Goal: Information Seeking & Learning: Learn about a topic

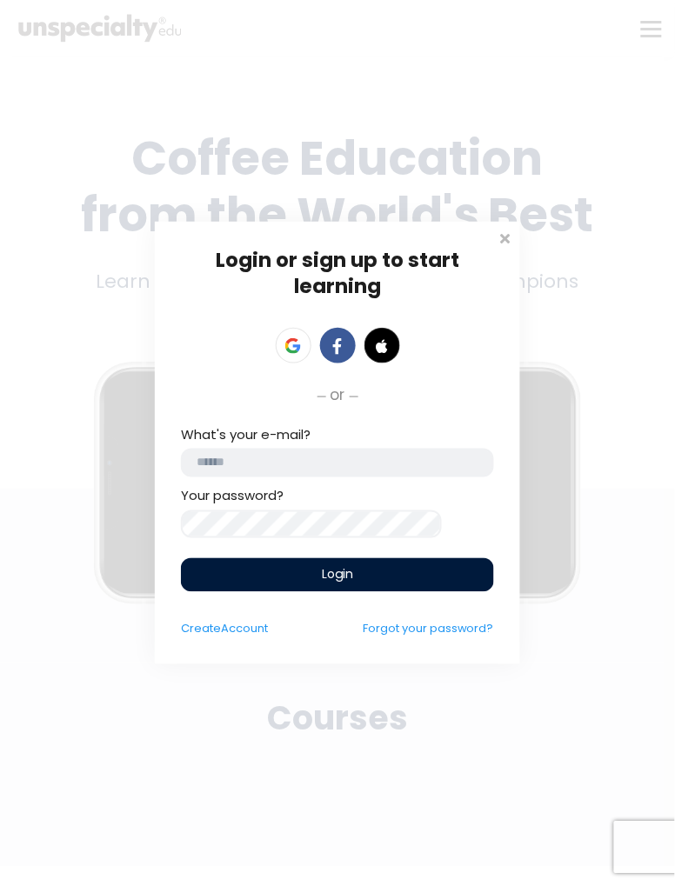
click at [507, 238] on span at bounding box center [504, 236] width 17 height 17
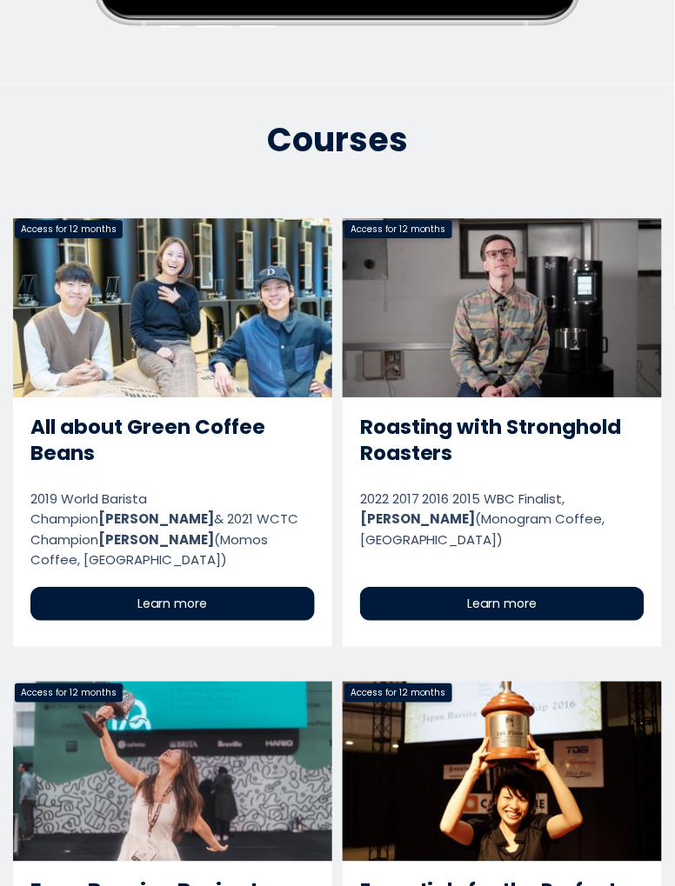
scroll to position [584, 0]
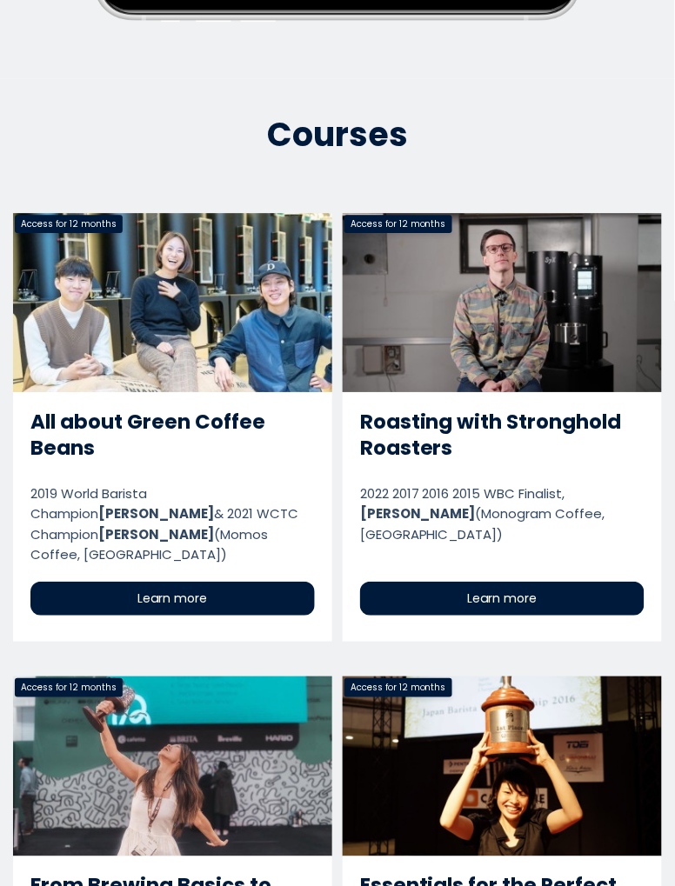
click at [604, 348] on link "Roasting with Stronghold Roasters" at bounding box center [502, 427] width 319 height 429
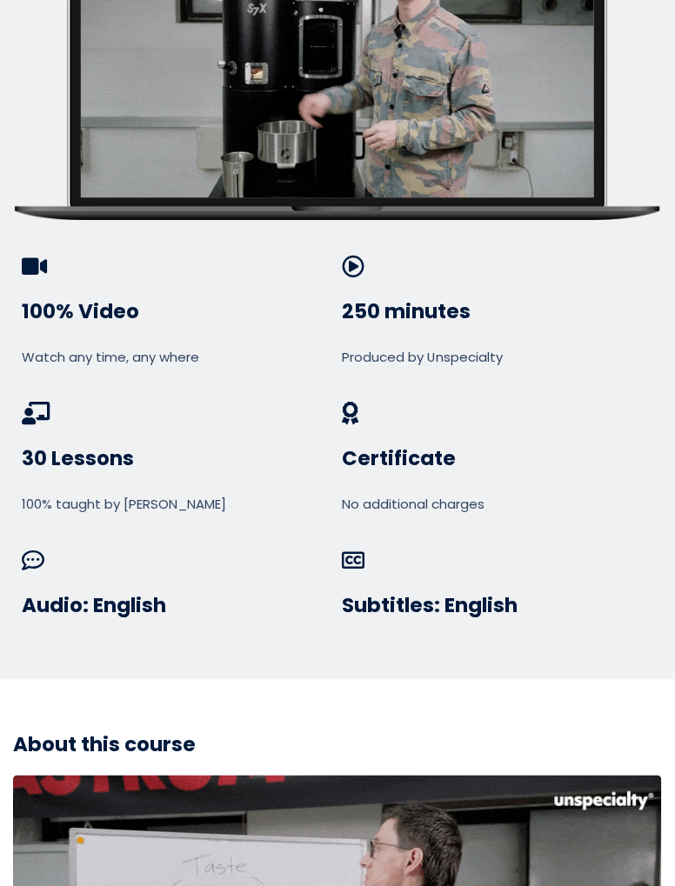
scroll to position [1570, 0]
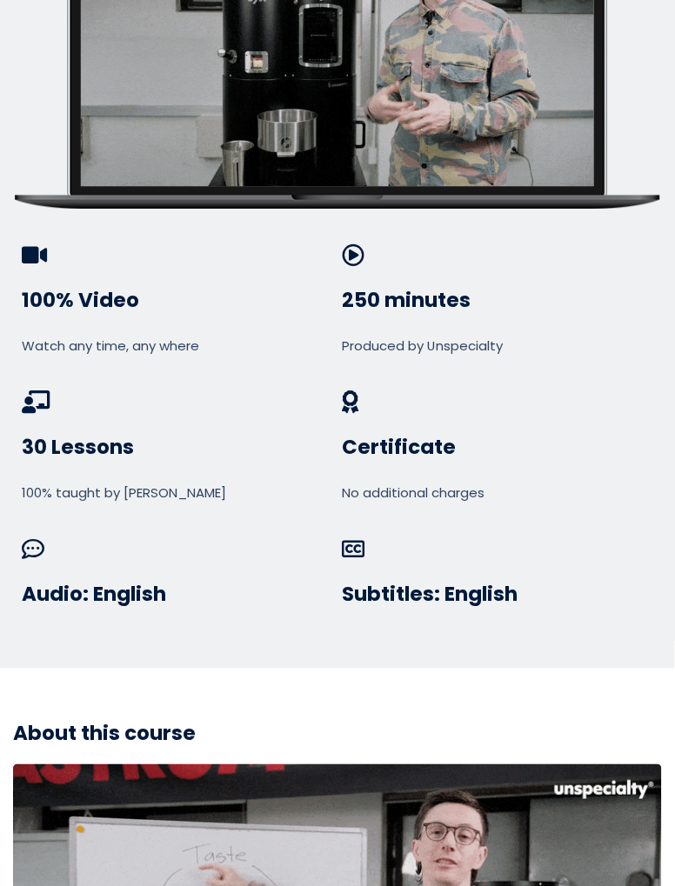
click at [56, 293] on h3 "100% Video" at bounding box center [177, 301] width 310 height 26
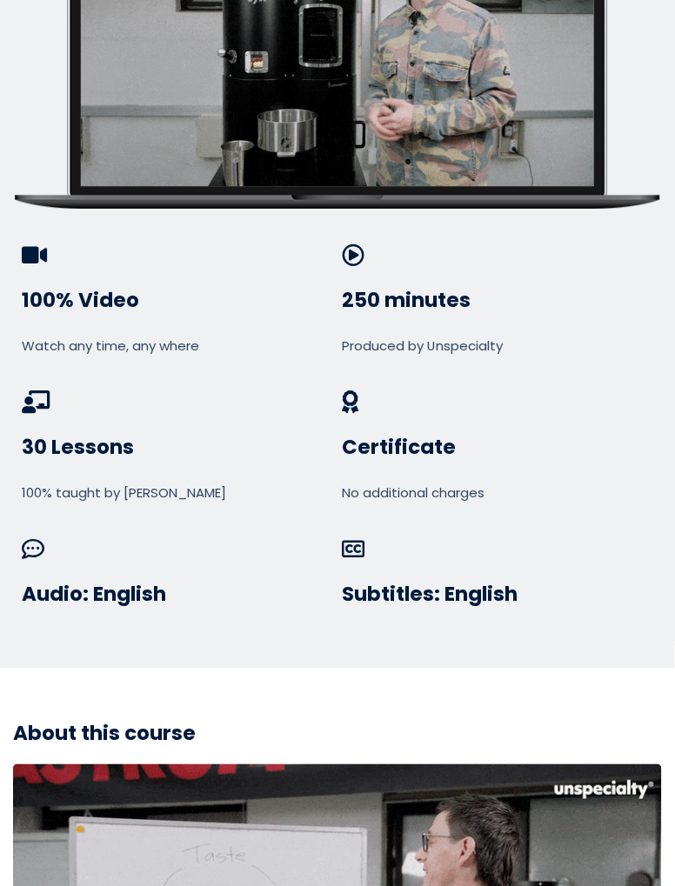
click at [64, 436] on h3 "30 Lessons" at bounding box center [177, 448] width 310 height 26
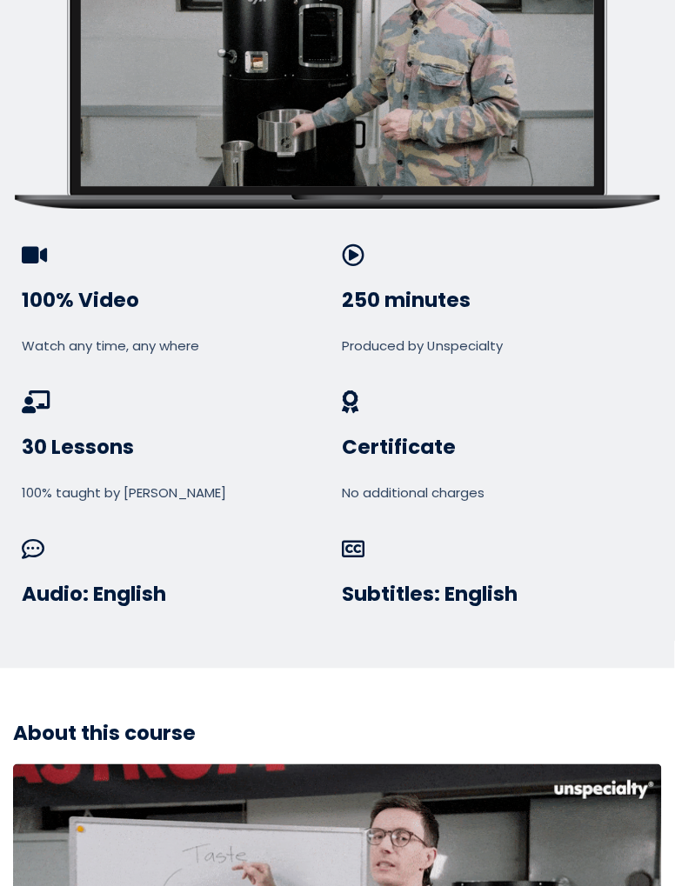
click at [45, 450] on div "30 Lessons 100% taught by Benjamin Put" at bounding box center [177, 446] width 310 height 112
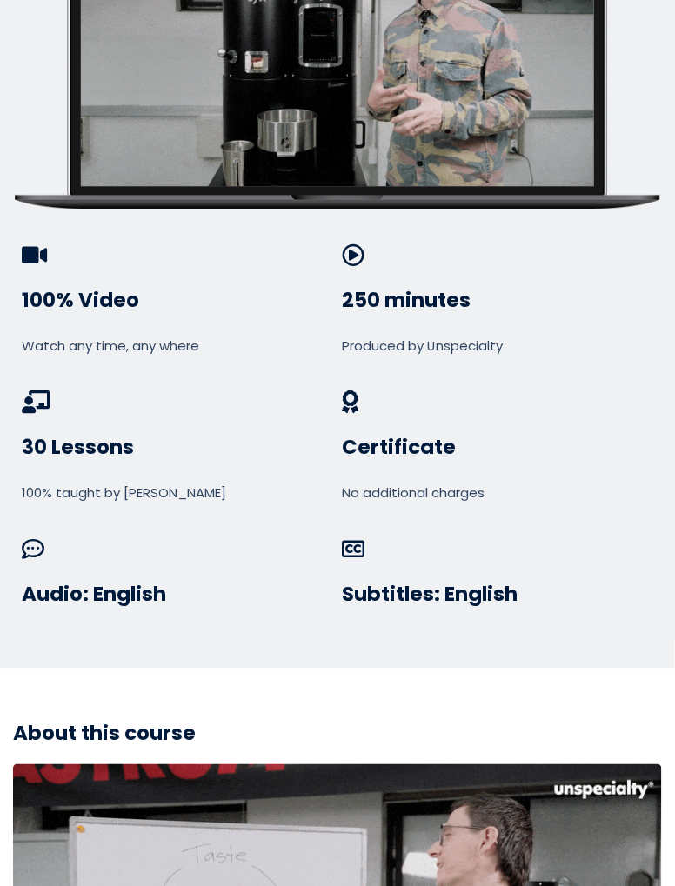
click at [67, 583] on h3 "Audio: English" at bounding box center [177, 595] width 310 height 26
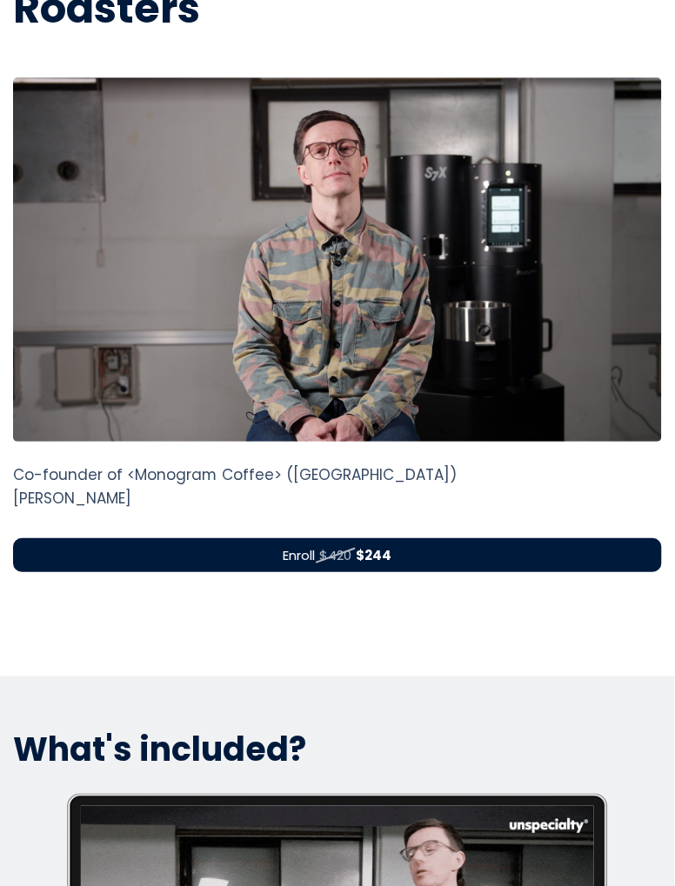
scroll to position [0, 0]
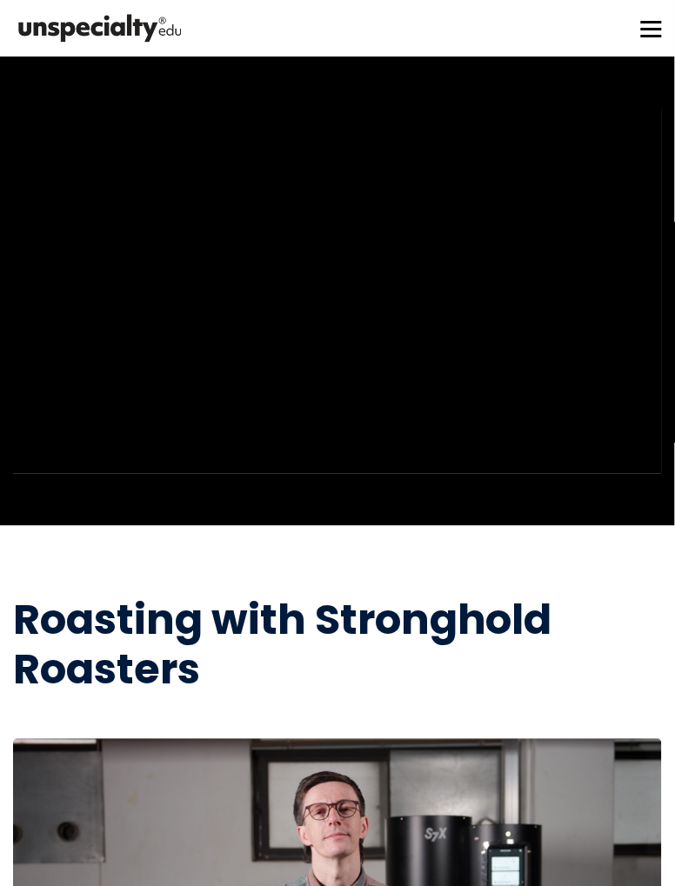
click at [1, 164] on div "Watch a full sample directly from the course" at bounding box center [337, 291] width 675 height 365
click at [641, 28] on button at bounding box center [651, 28] width 21 height 21
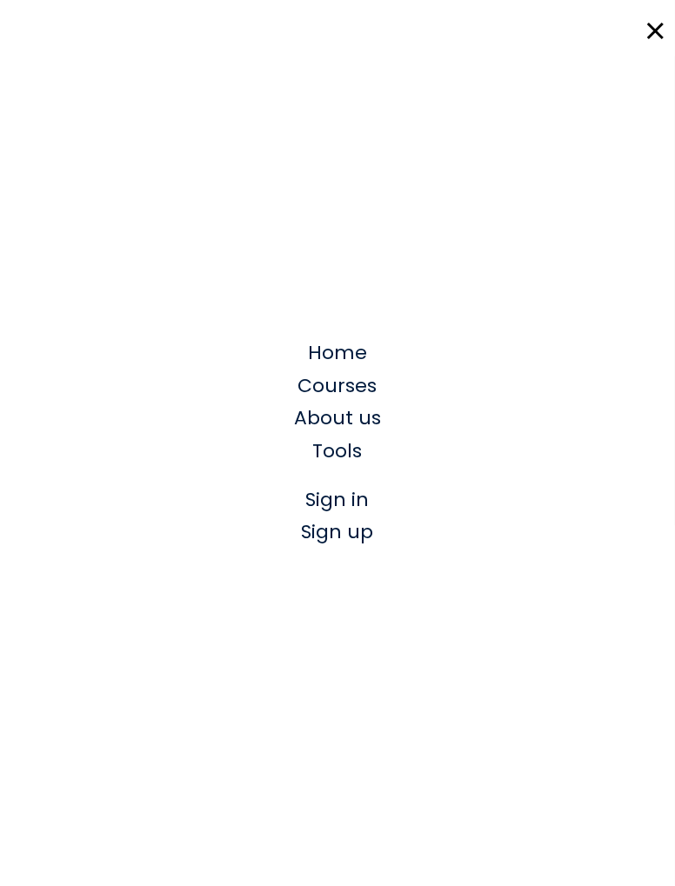
click at [363, 507] on span "Sign in" at bounding box center [337, 500] width 63 height 27
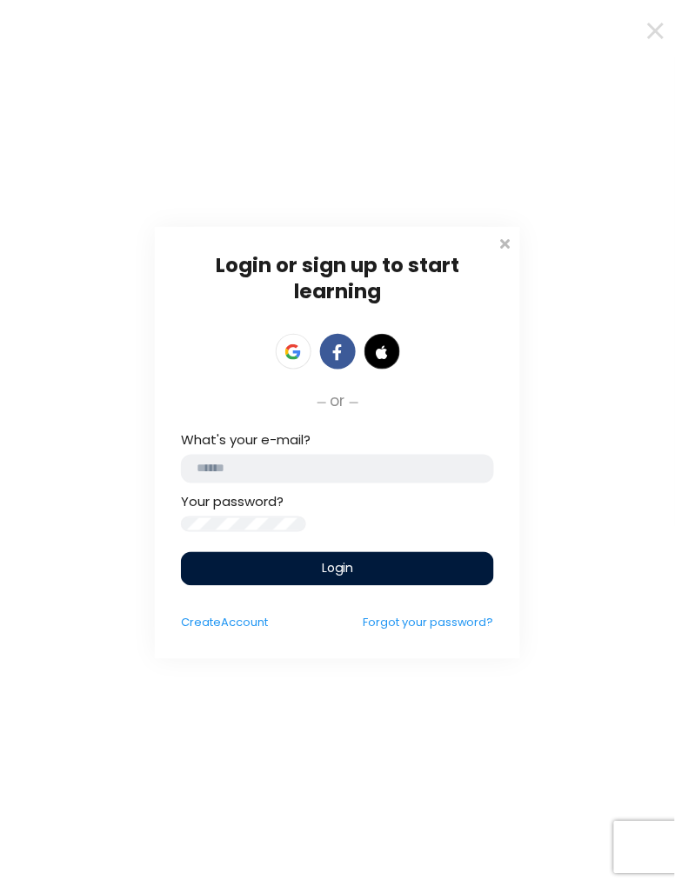
click at [388, 464] on input "email" at bounding box center [337, 469] width 313 height 29
type input "**********"
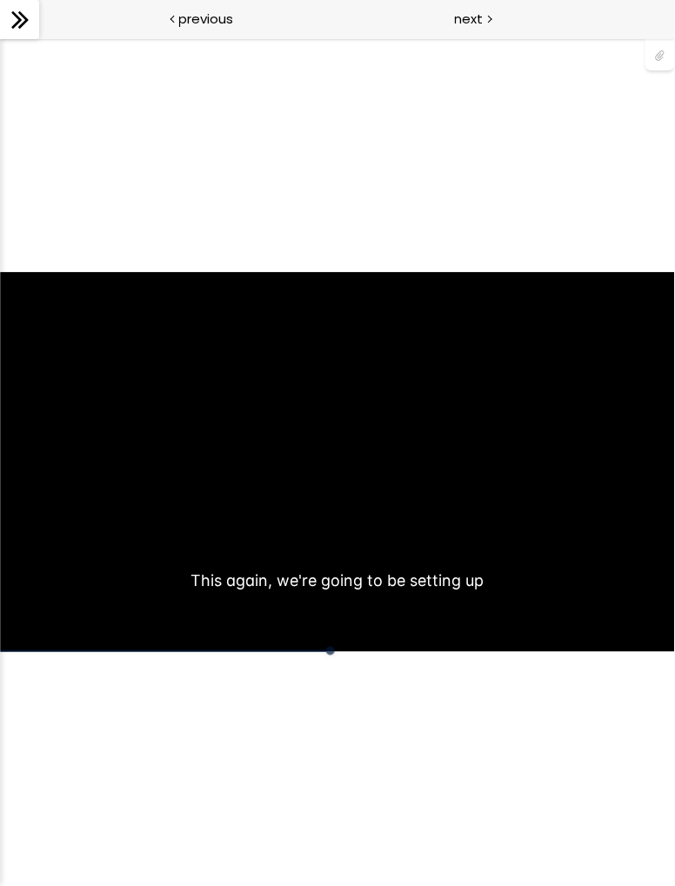
click at [618, 729] on div "Click for sound @keyframes VOLUME_SMALL_WAVE_FLASH { 0% { opacity: 0; } 33% { o…" at bounding box center [337, 461] width 675 height 848
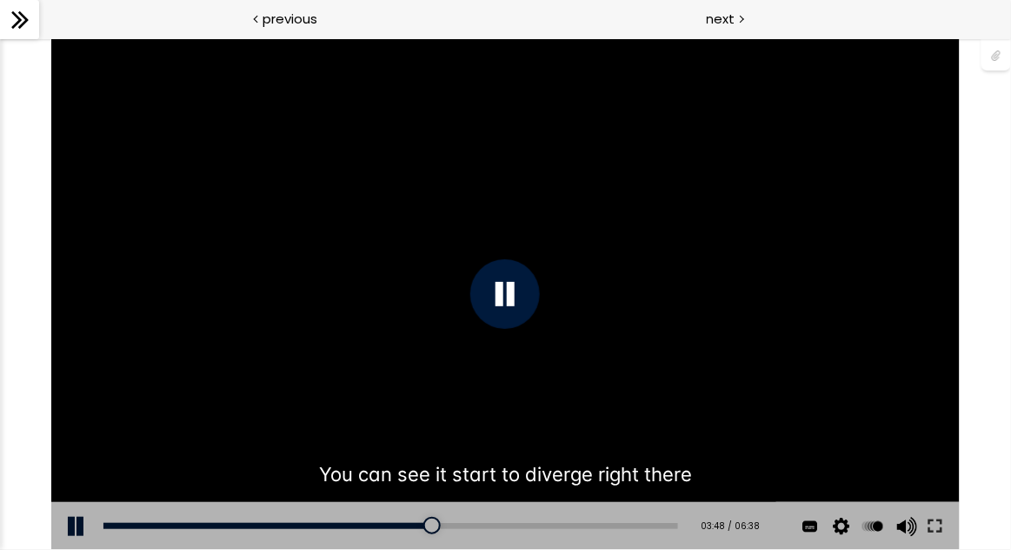
click at [674, 524] on button at bounding box center [935, 525] width 31 height 49
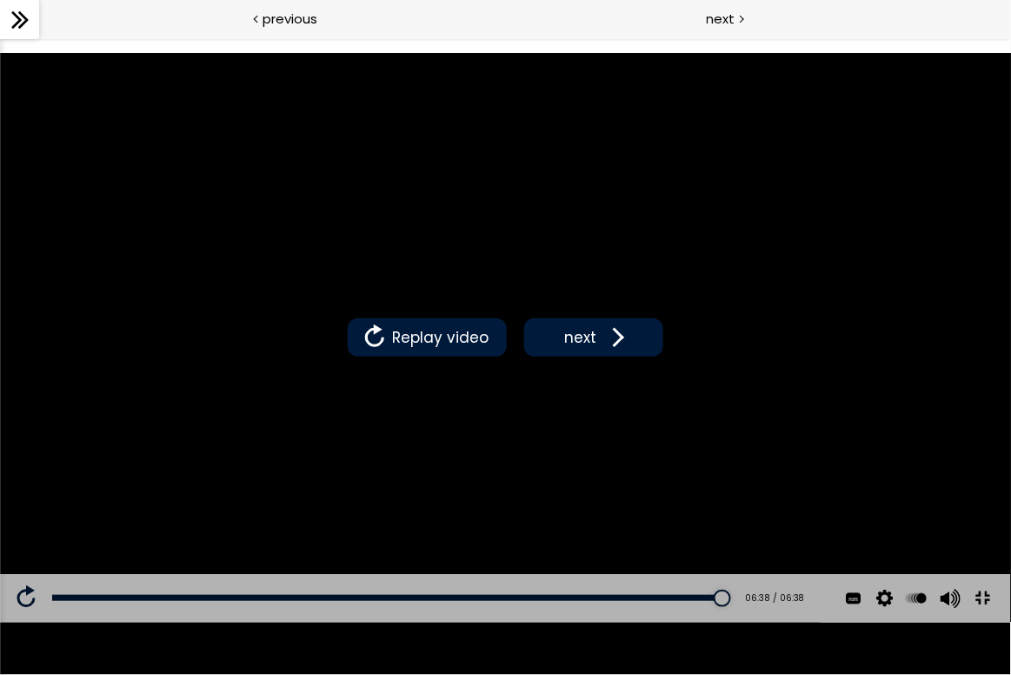
click at [627, 328] on button "next" at bounding box center [593, 337] width 139 height 38
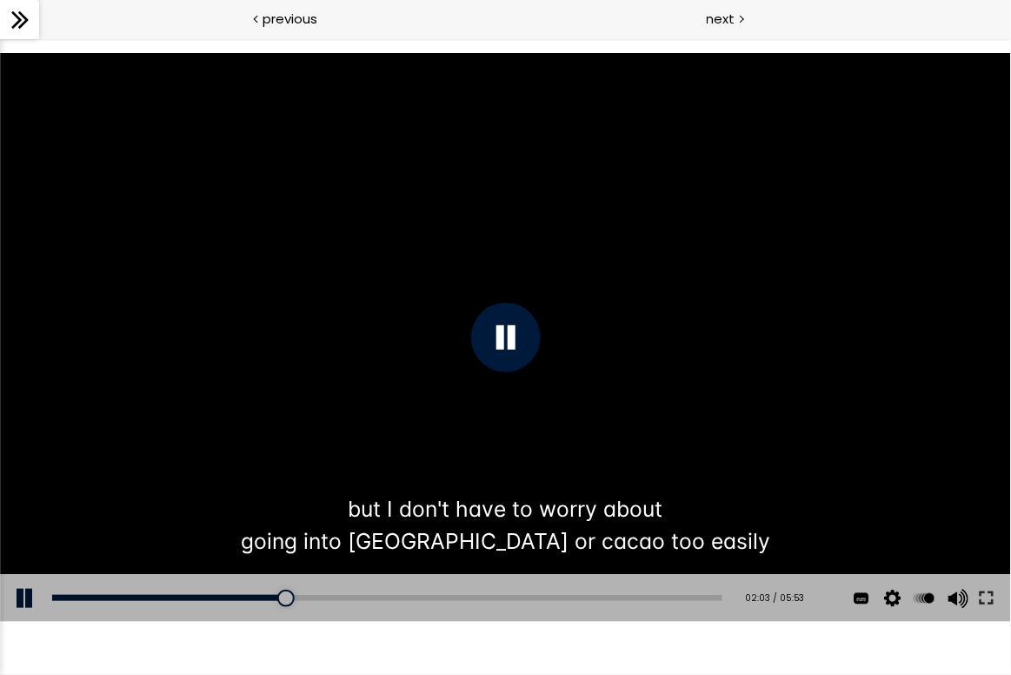
click at [533, 208] on div "You can download the roast profile image by clicking the 📎 above. * Amount of g…" at bounding box center [505, 337] width 1012 height 570
